Goal: Task Accomplishment & Management: Complete application form

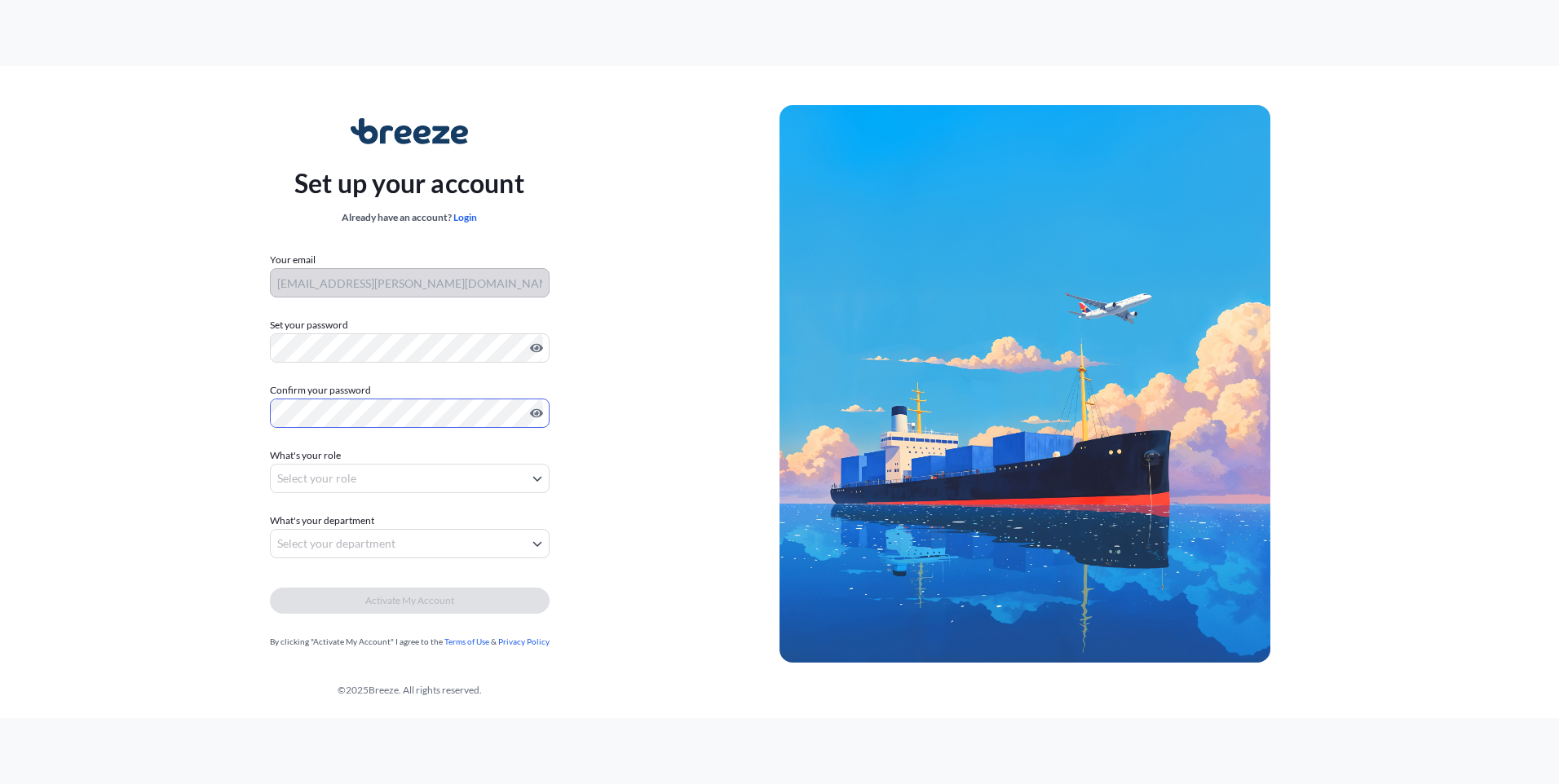
click at [348, 469] on body "Set up your account Already have an account? Login Your email [EMAIL_ADDRESS][P…" at bounding box center [780, 392] width 1559 height 784
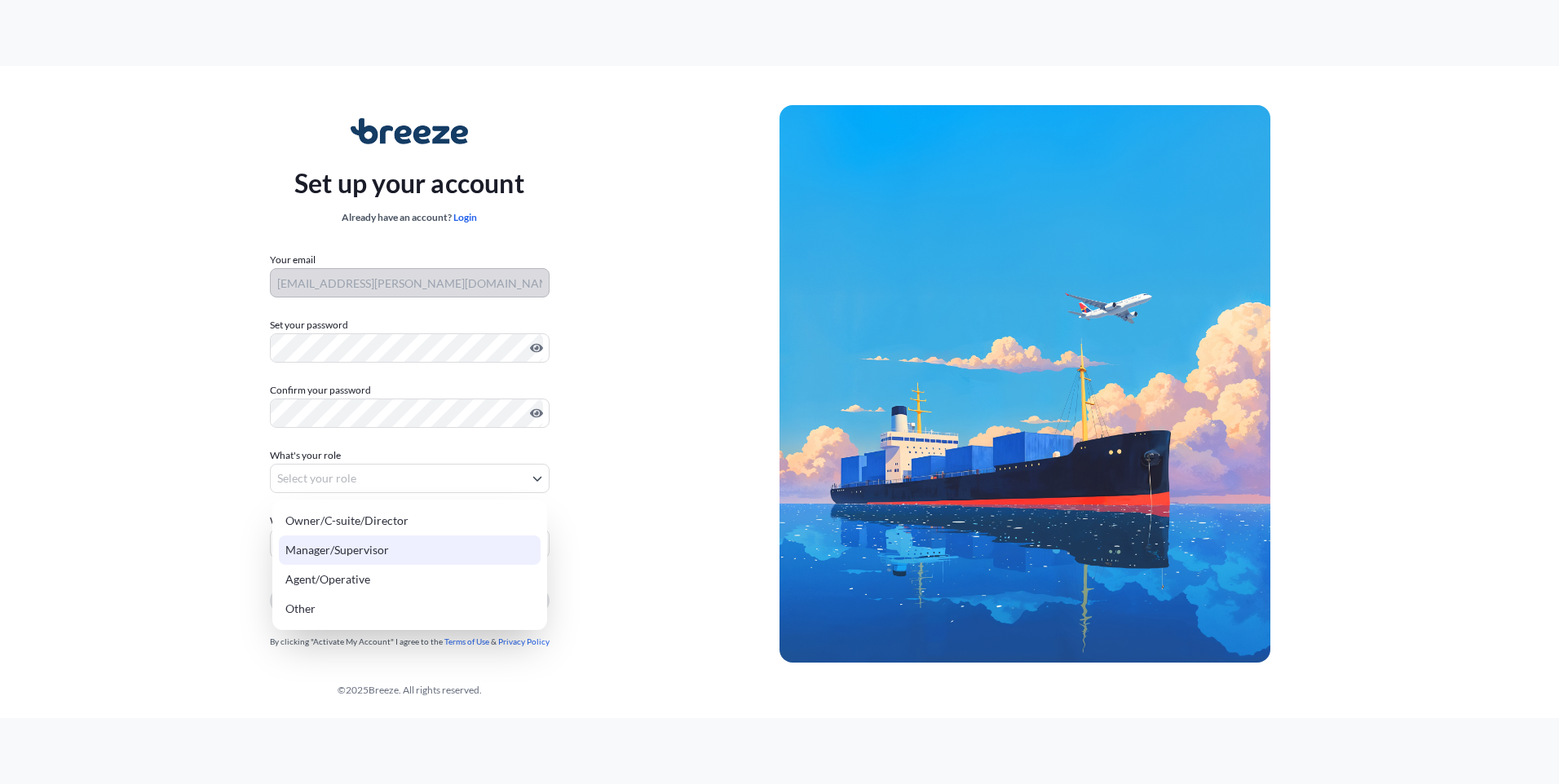
click at [403, 552] on div "Manager/Supervisor" at bounding box center [410, 550] width 262 height 29
select select "manager/supervisor"
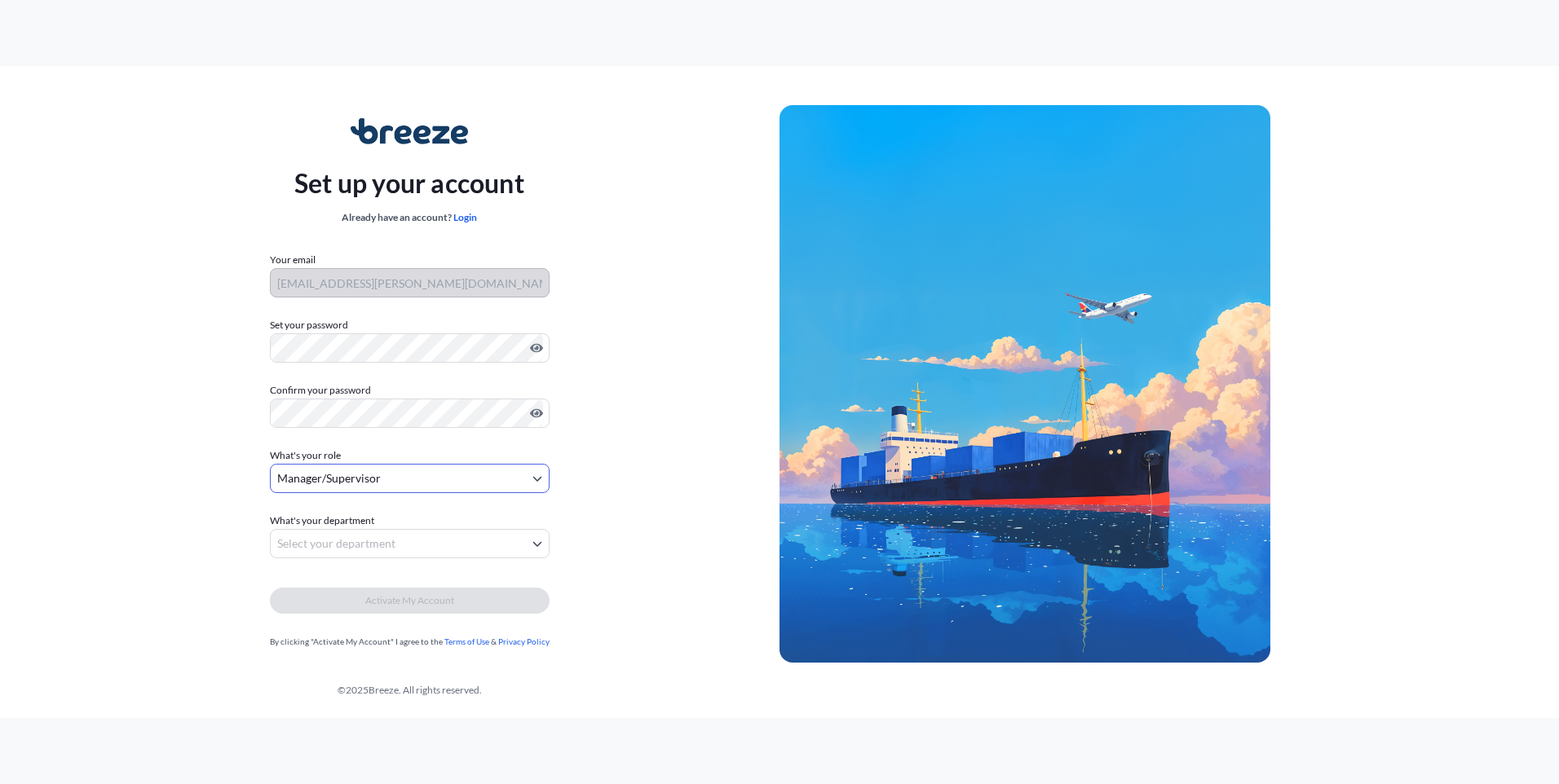
click at [384, 530] on body "Set up your account Already have an account? Login Your email [EMAIL_ADDRESS][P…" at bounding box center [780, 392] width 1559 height 784
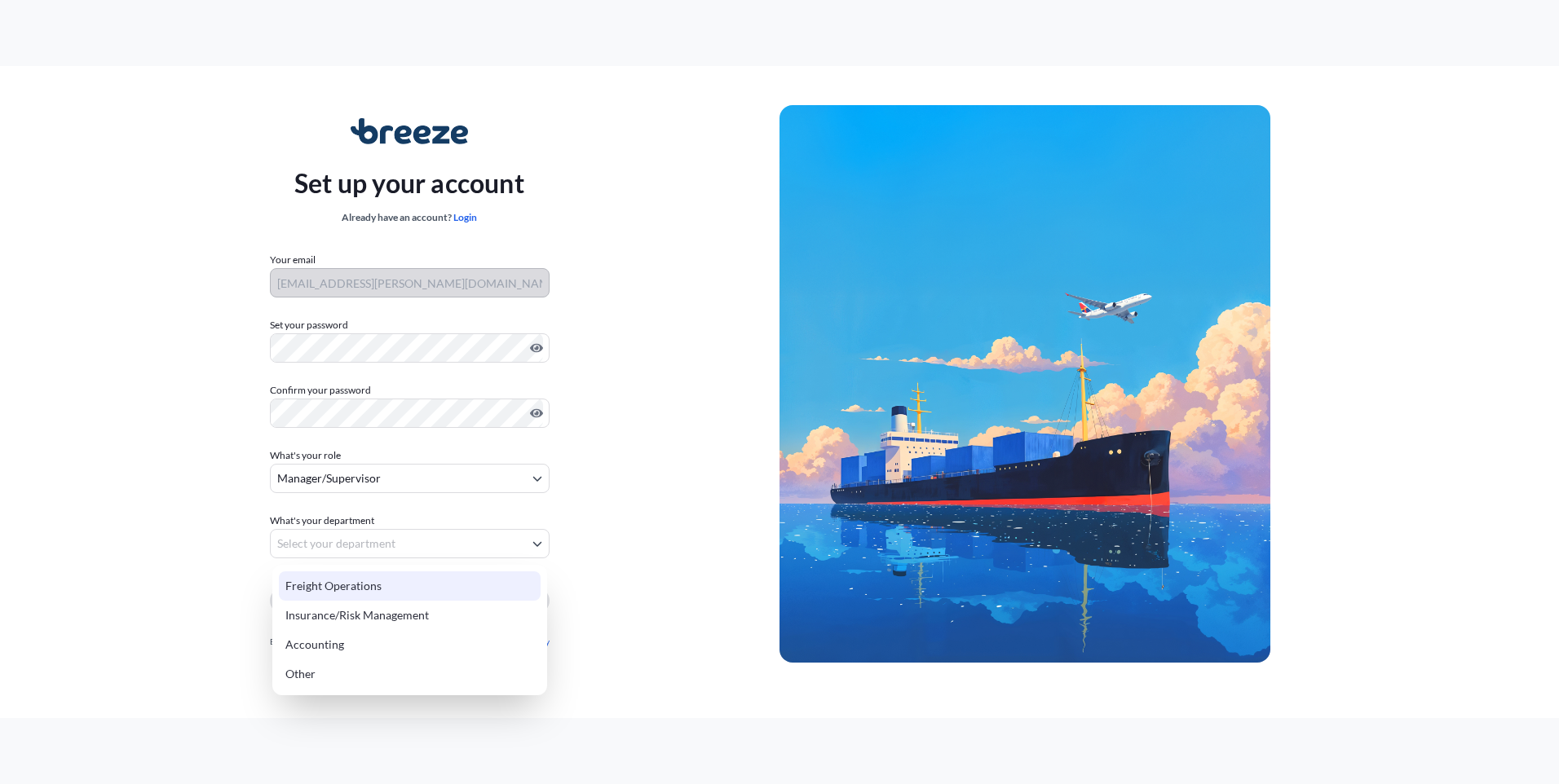
click at [392, 585] on div "Freight Operations" at bounding box center [410, 586] width 262 height 29
select select "freight operations"
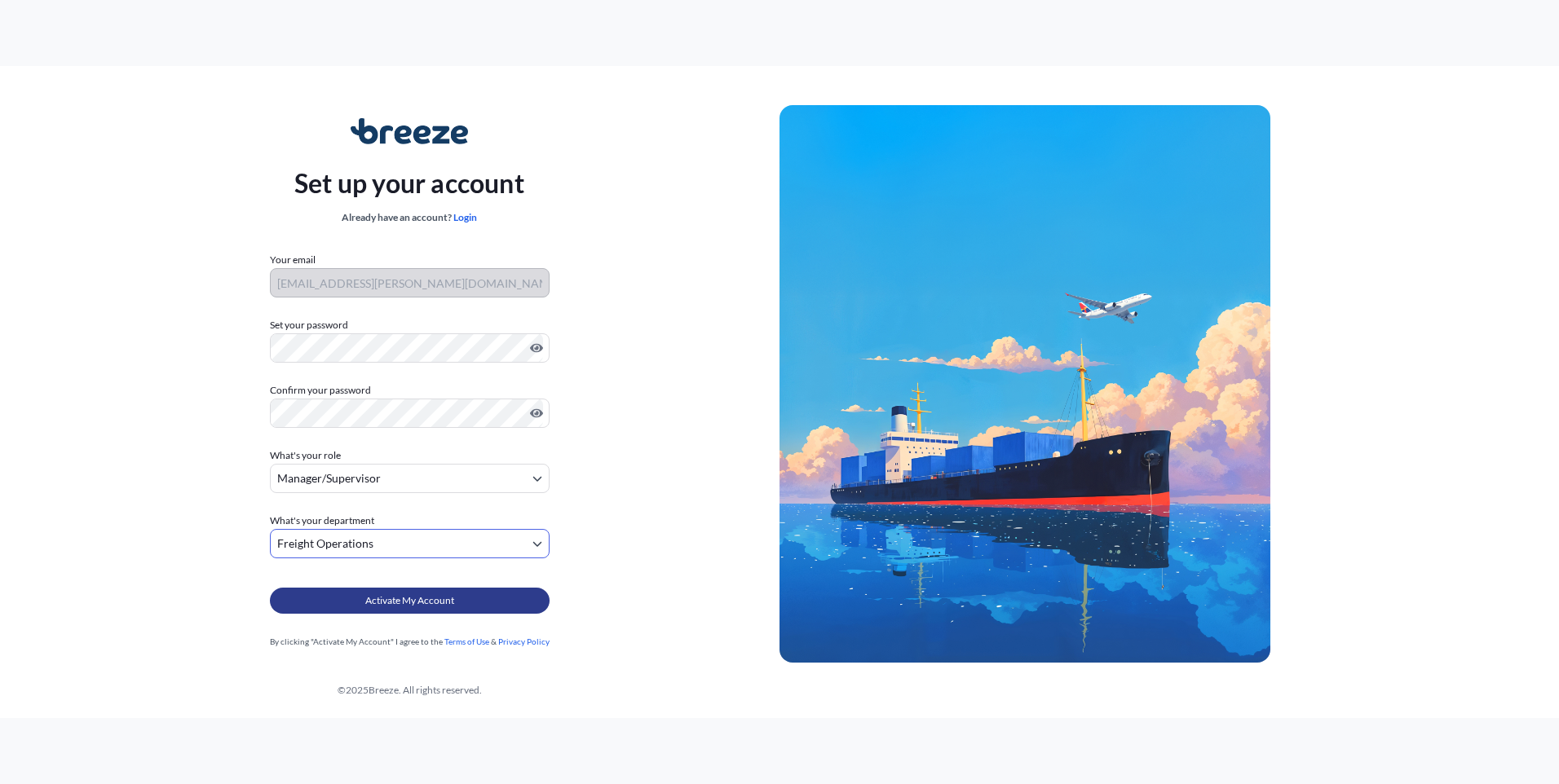
click at [391, 596] on span "Activate My Account" at bounding box center [410, 601] width 89 height 16
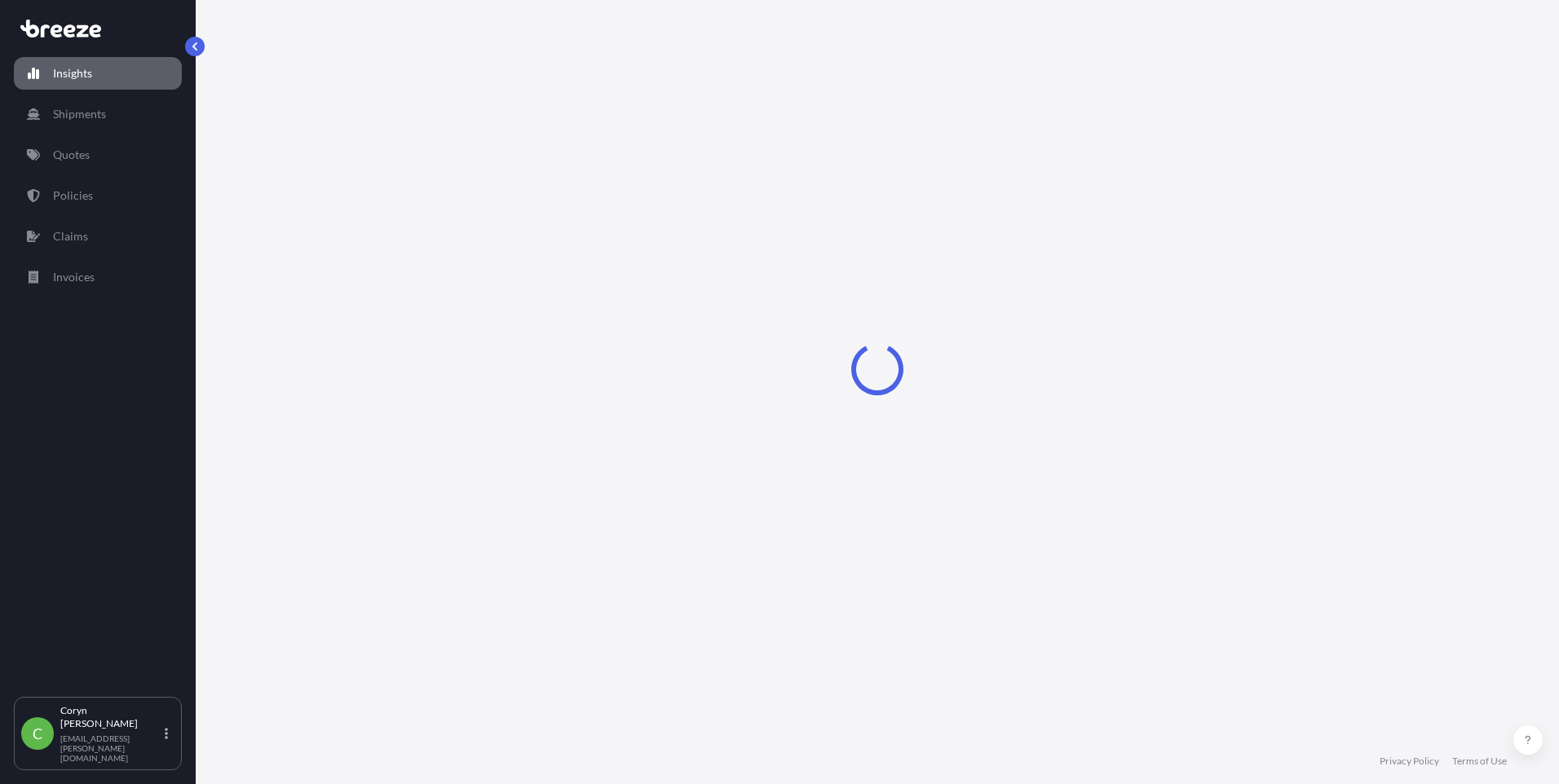
select select "2025"
